Goal: Task Accomplishment & Management: Manage account settings

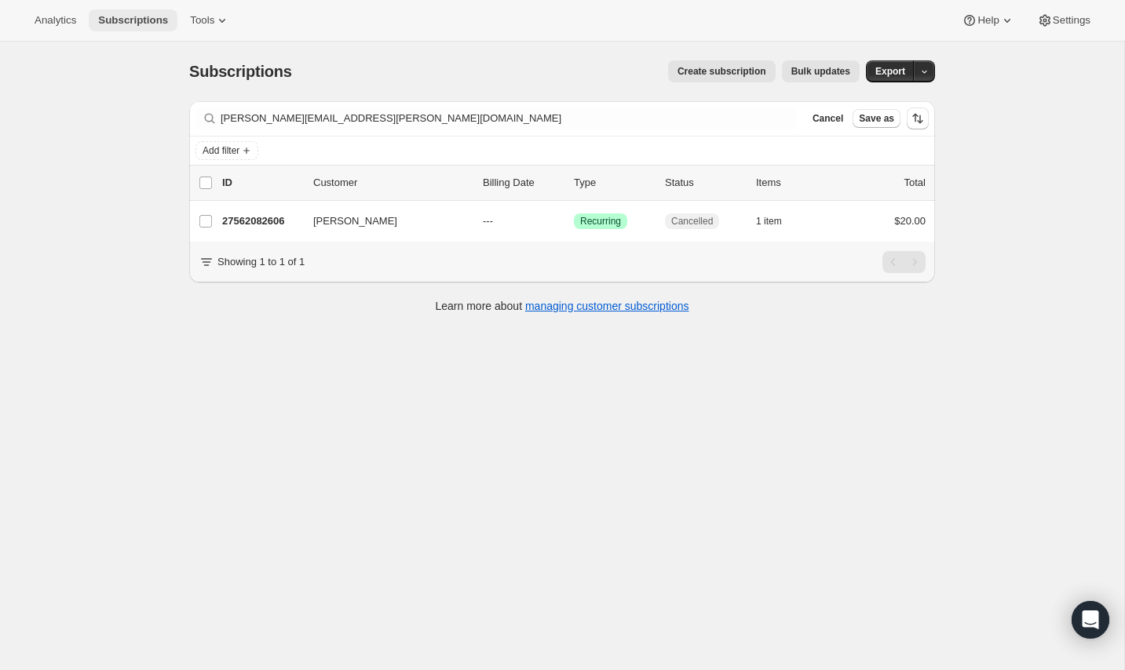
click at [108, 27] on button "Subscriptions" at bounding box center [133, 20] width 89 height 22
click at [124, 22] on span "Subscriptions" at bounding box center [133, 20] width 70 height 13
click at [829, 123] on span "Cancel" at bounding box center [827, 118] width 31 height 13
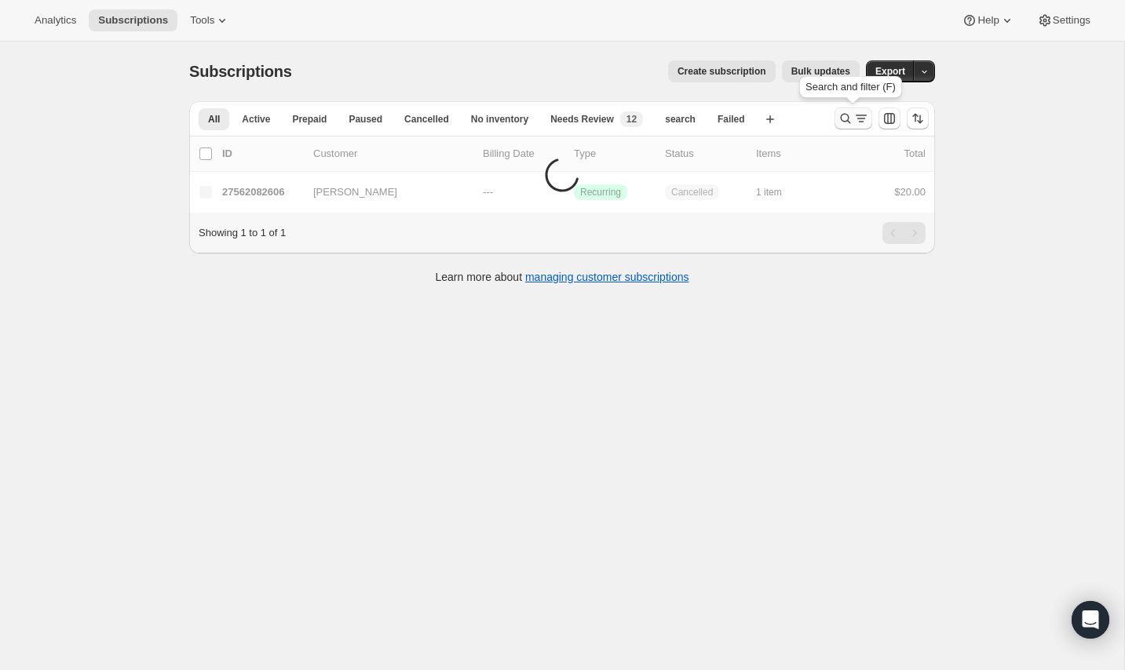
click at [848, 119] on icon "Search and filter results" at bounding box center [845, 119] width 16 height 16
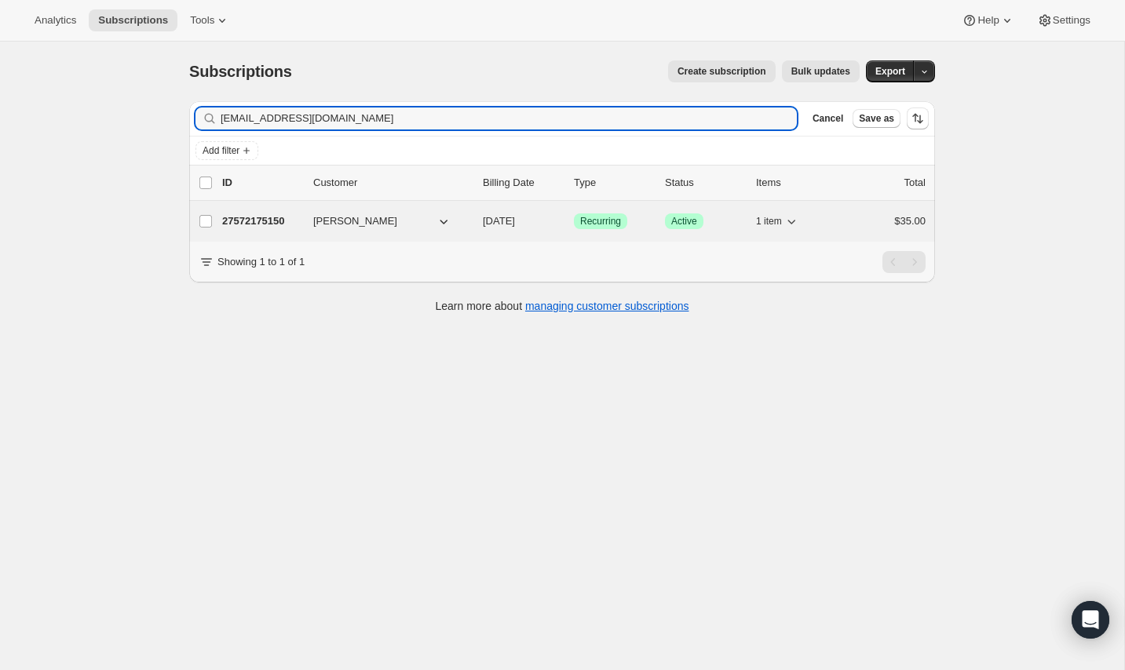
type input "[EMAIL_ADDRESS][DOMAIN_NAME]"
click at [244, 222] on p "27572175150" at bounding box center [261, 221] width 78 height 16
